Goal: Navigation & Orientation: Find specific page/section

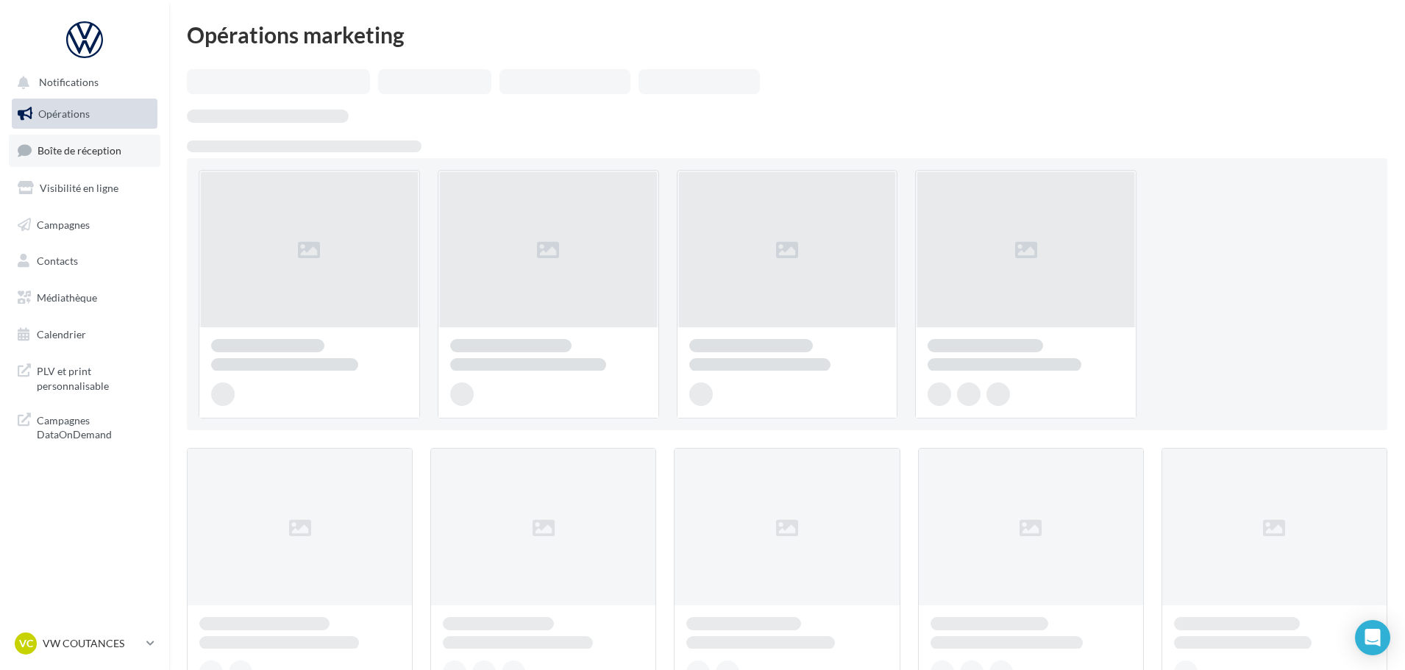
click at [86, 146] on span "Boîte de réception" at bounding box center [80, 150] width 84 height 13
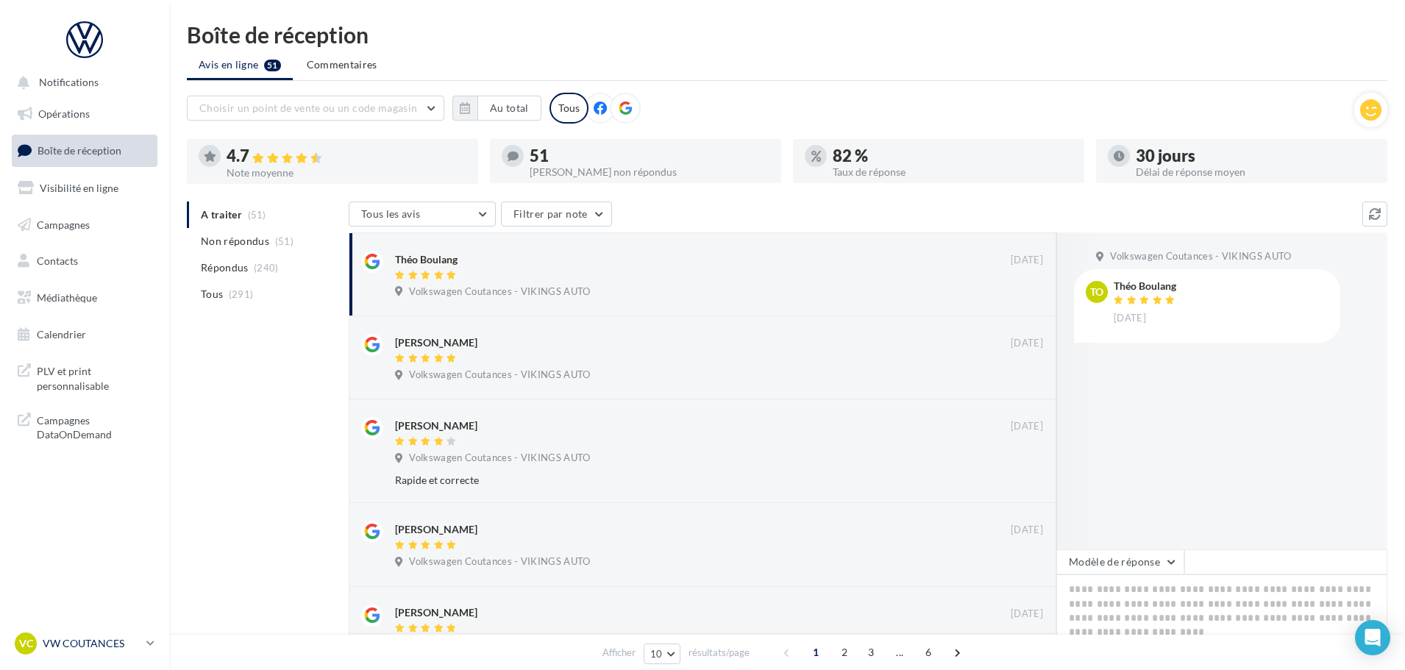
click at [104, 653] on div "VC VW COUTANCES vw-cou-vau" at bounding box center [78, 643] width 126 height 22
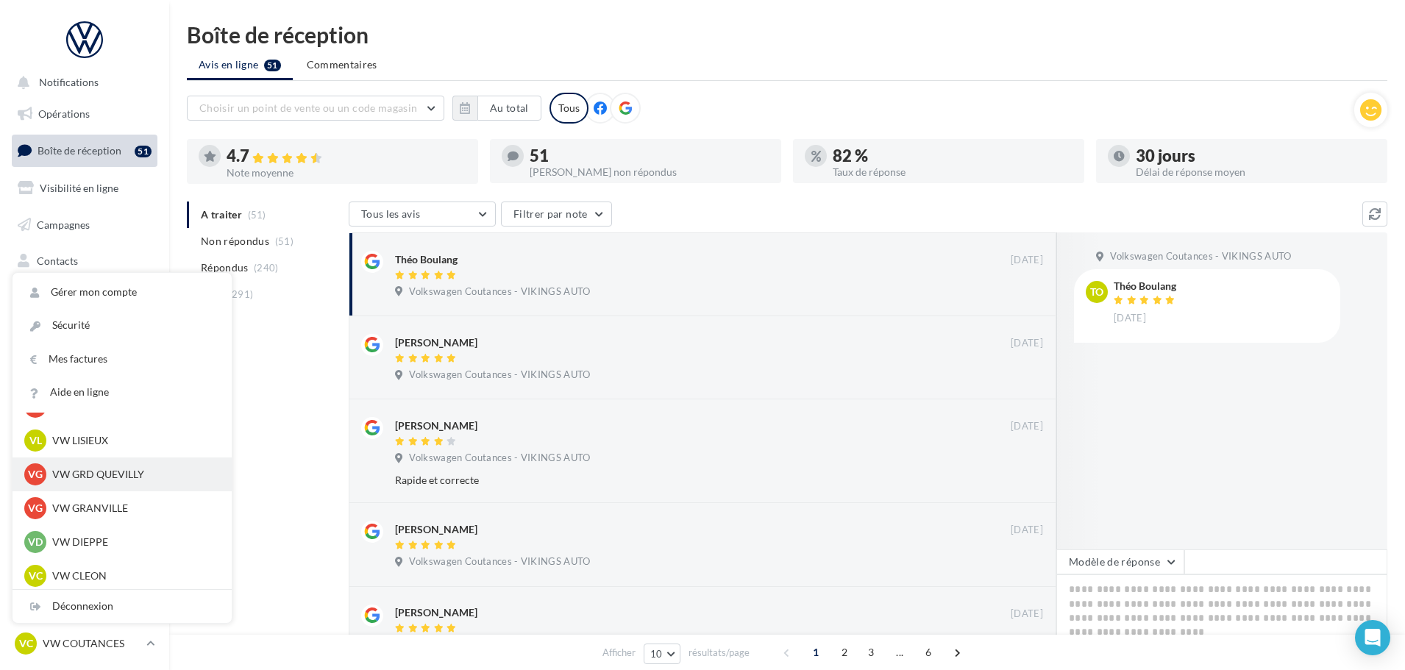
scroll to position [368, 0]
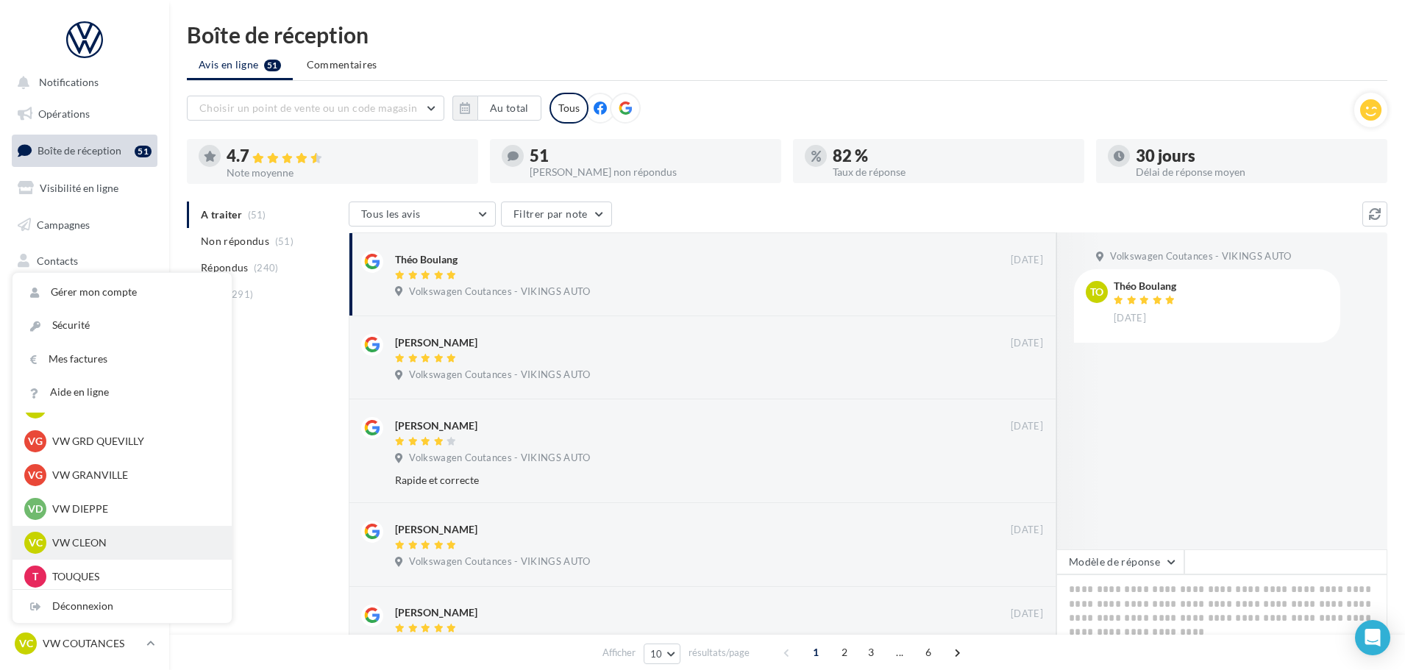
click at [87, 534] on div "VC VW CLEON vw-cle-vau" at bounding box center [122, 543] width 196 height 22
